Goal: Task Accomplishment & Management: Manage account settings

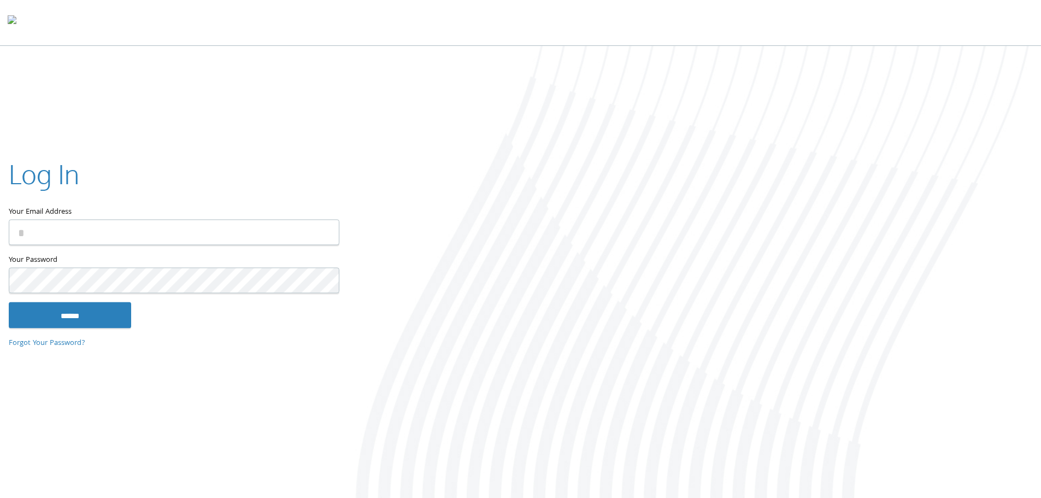
click at [121, 241] on input "Your Email Address" at bounding box center [174, 232] width 331 height 26
type input "**********"
click at [34, 311] on input "******" at bounding box center [70, 315] width 122 height 26
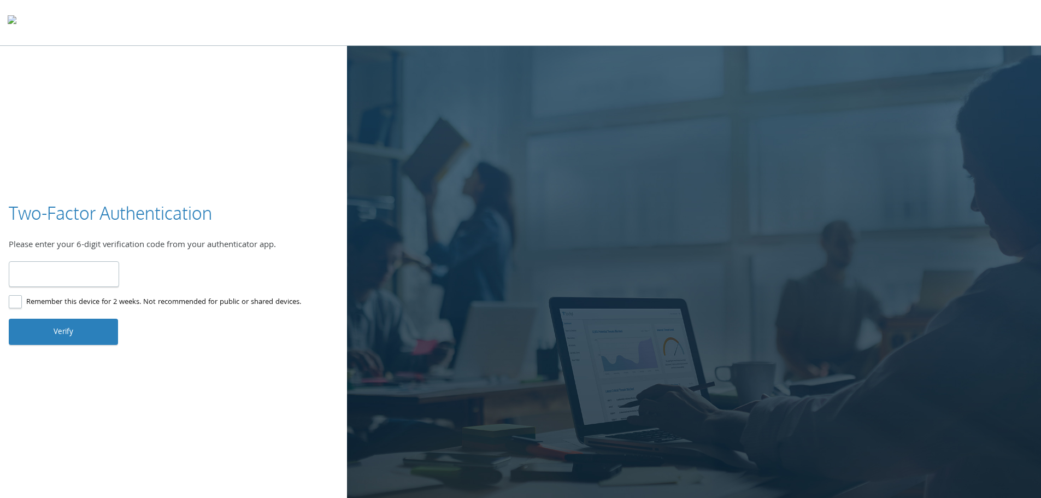
type input "******"
